Goal: Task Accomplishment & Management: Use online tool/utility

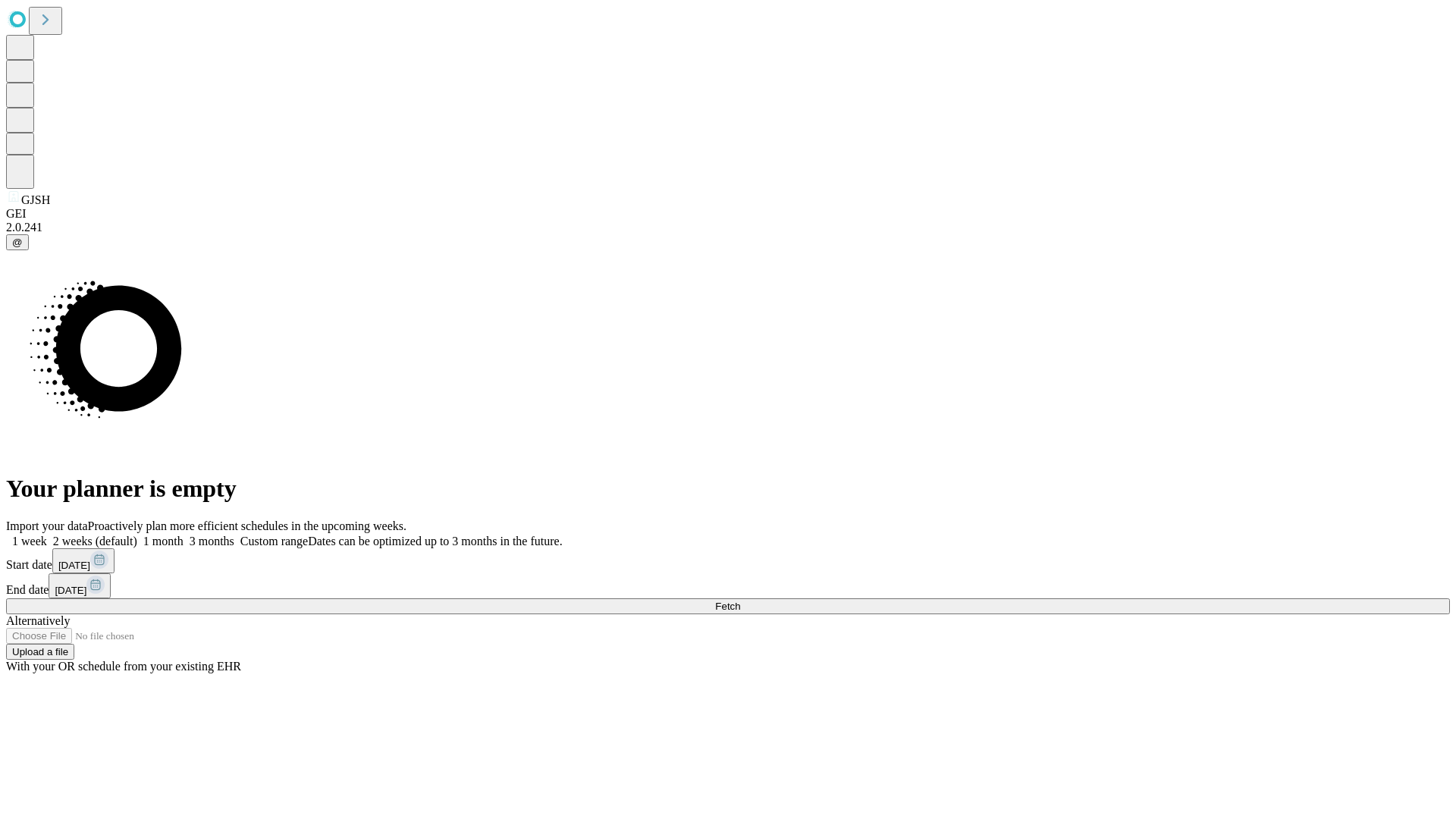
click at [740, 601] on span "Fetch" at bounding box center [727, 606] width 25 height 11
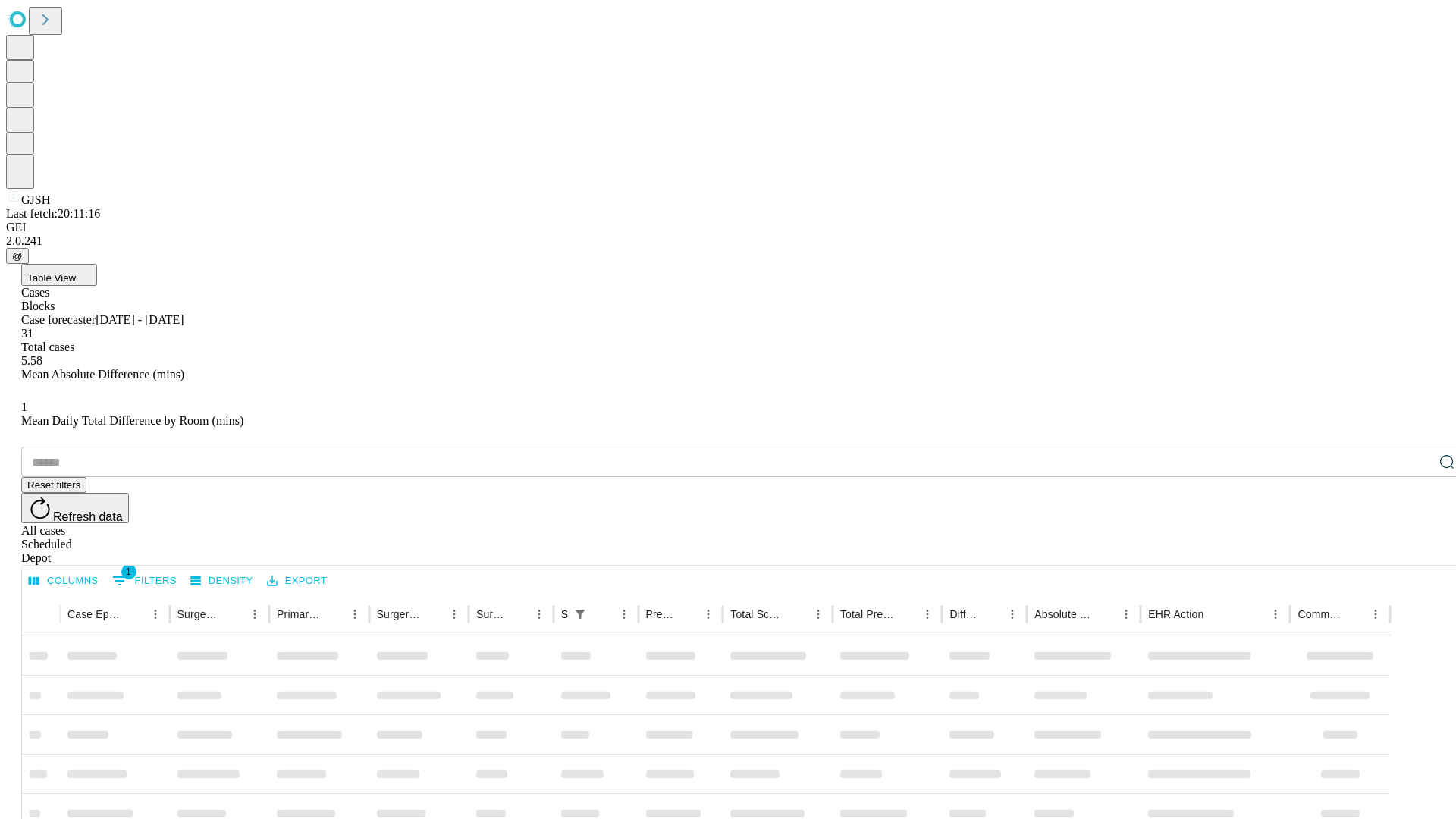
click at [1417, 552] on div "Depot" at bounding box center [743, 558] width 1443 height 13
